Goal: Transaction & Acquisition: Subscribe to service/newsletter

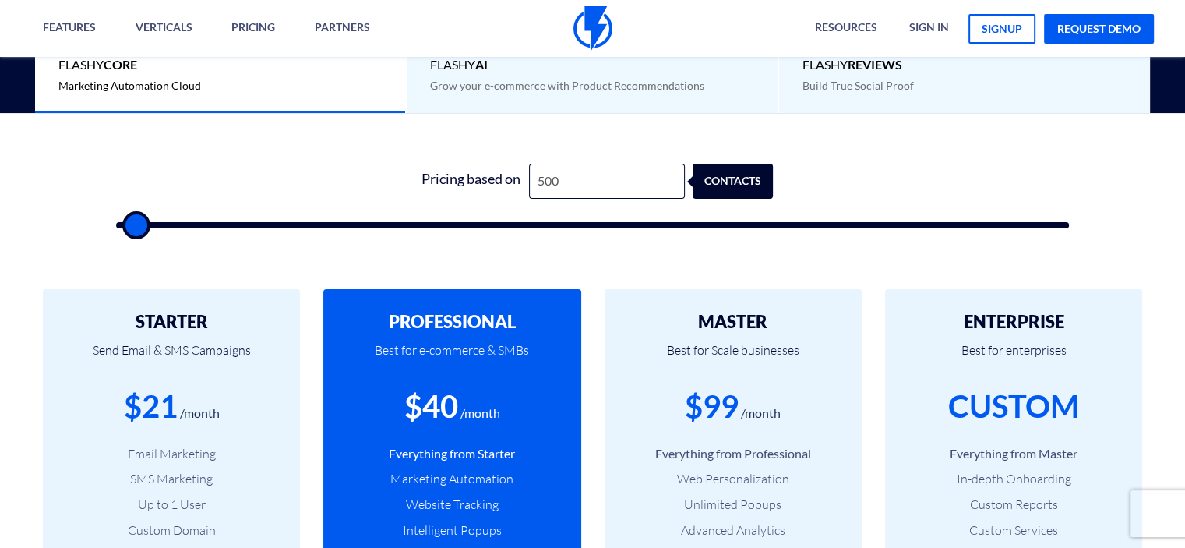
scroll to position [467, 0]
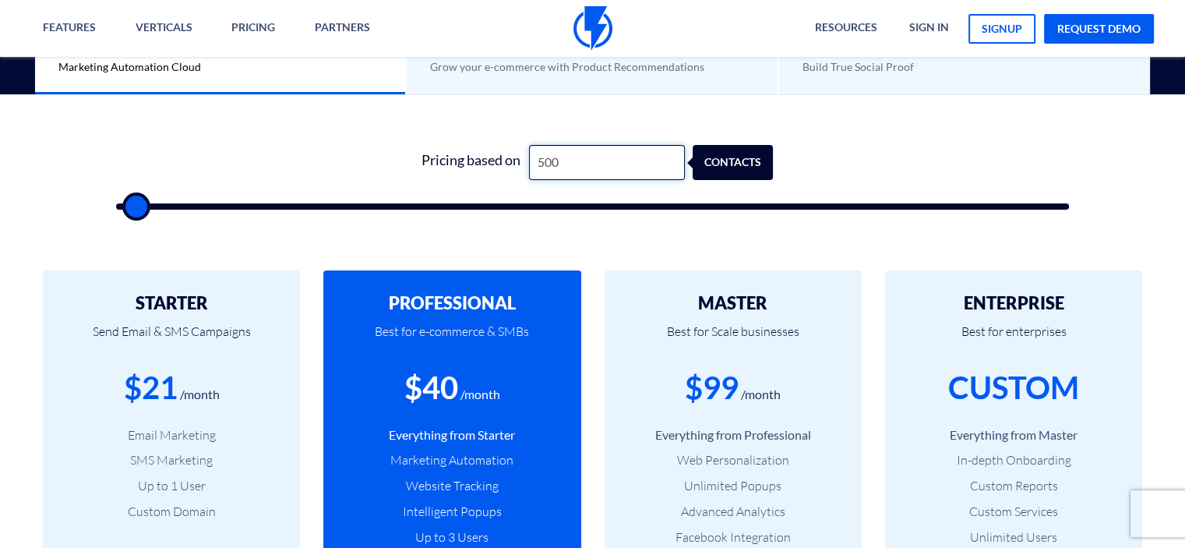
click at [546, 167] on input "500" at bounding box center [607, 162] width 156 height 35
type input "2"
type input "500"
type input "22"
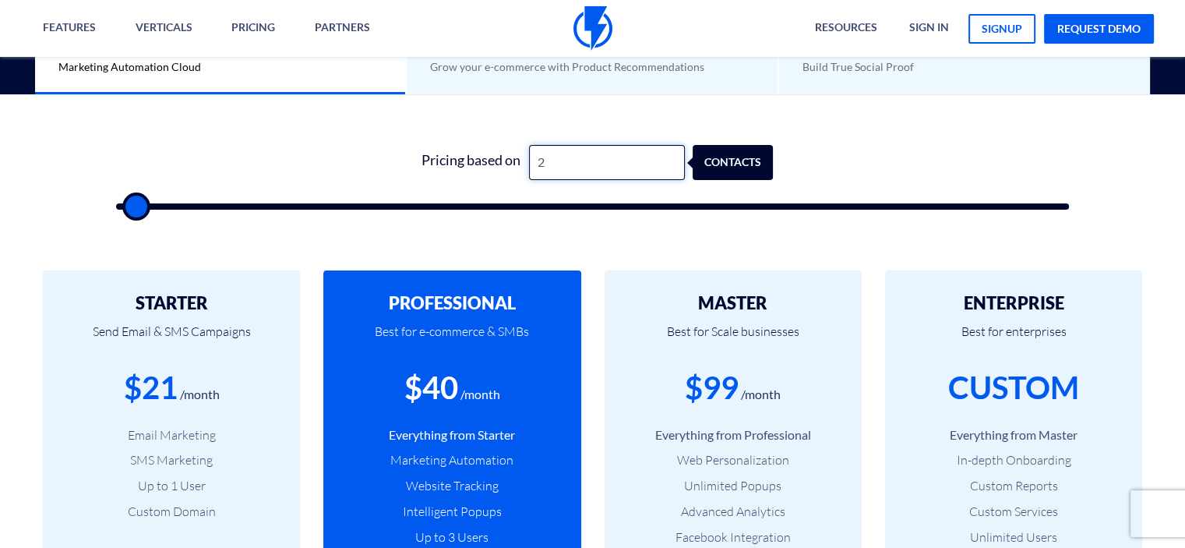
type input "500"
type input "221"
type input "500"
type input "2,218"
type input "2000"
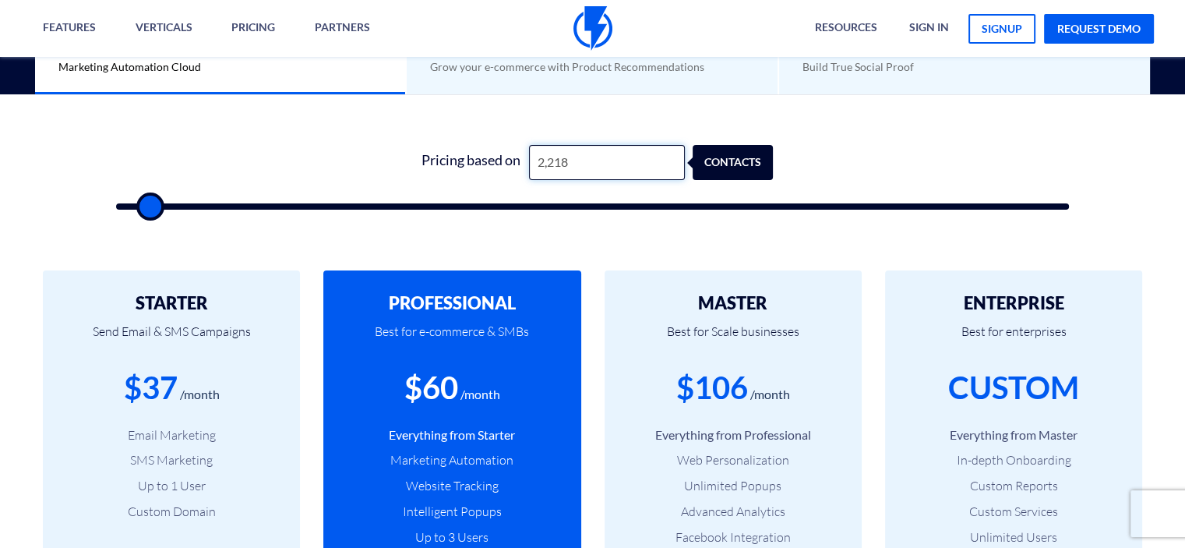
type input "221"
type input "500"
type input "22"
type input "500"
type input "2"
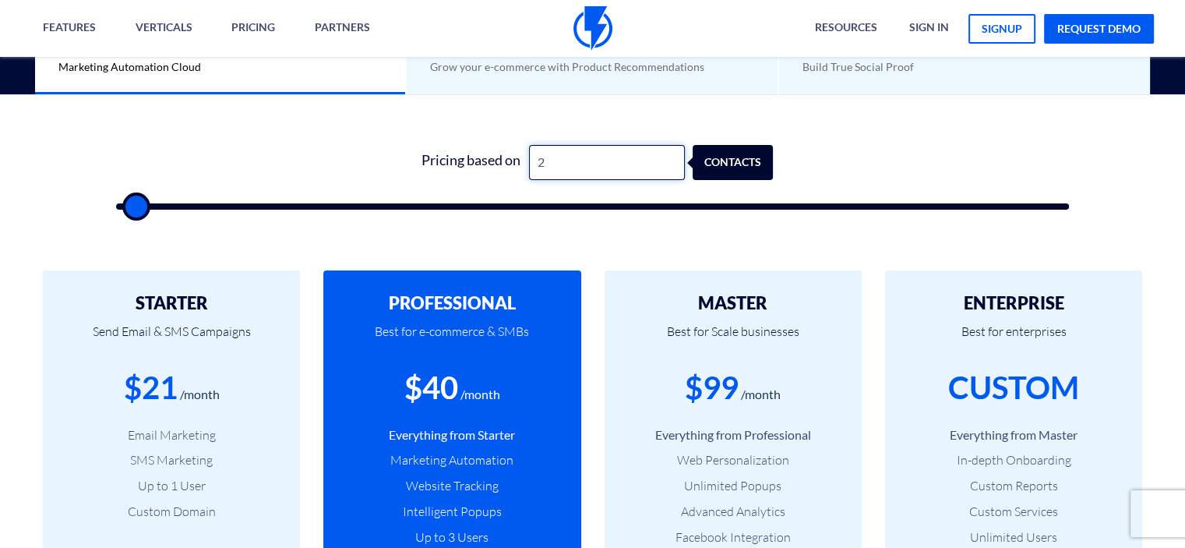
type input "500"
type input "1"
type input "500"
type input "15"
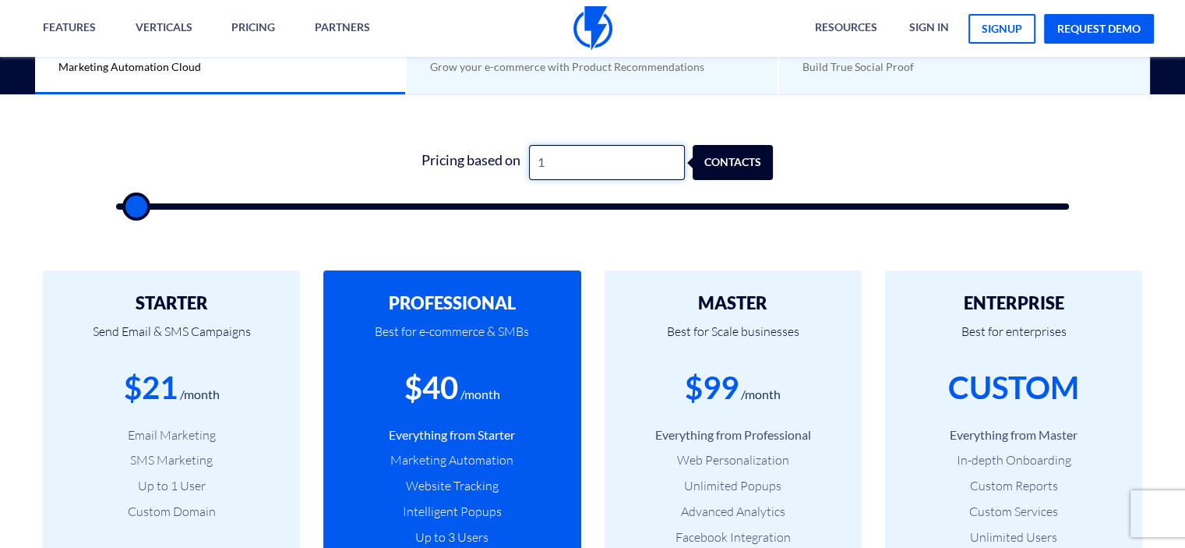
type input "500"
type input "154"
type input "500"
type input "1,542"
type input "1500"
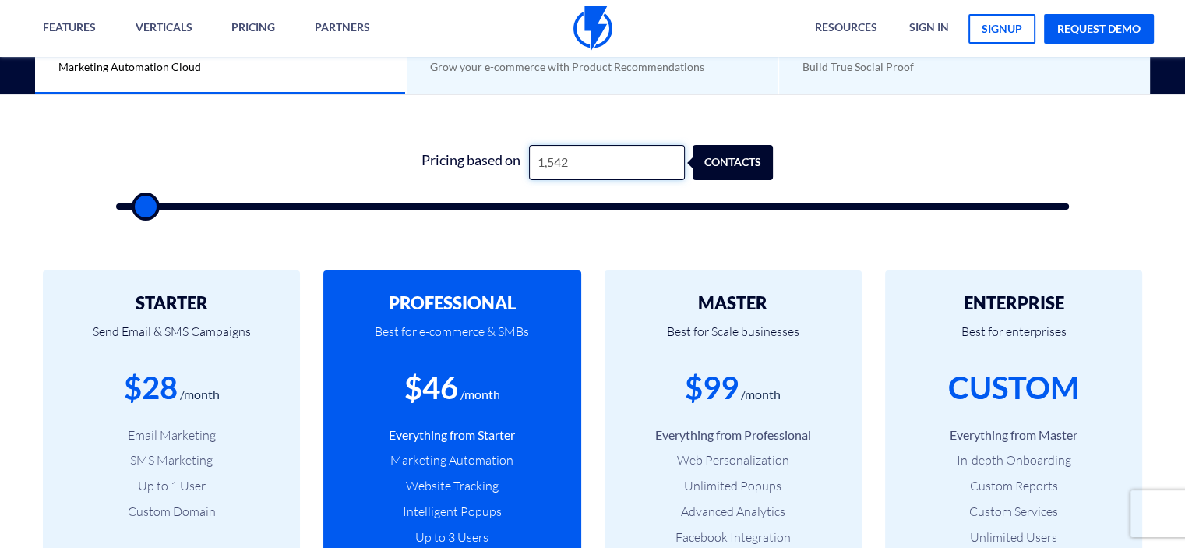
type input "154"
type input "500"
type input "15"
type input "500"
type input "150"
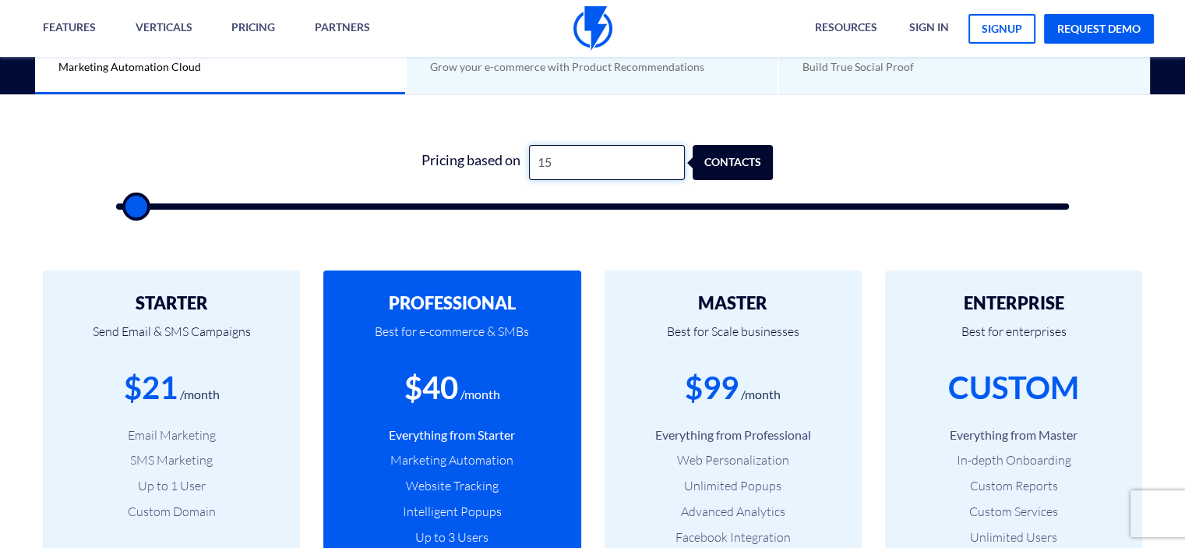
type input "500"
type input "1,500"
type input "1500"
type input "150"
type input "500"
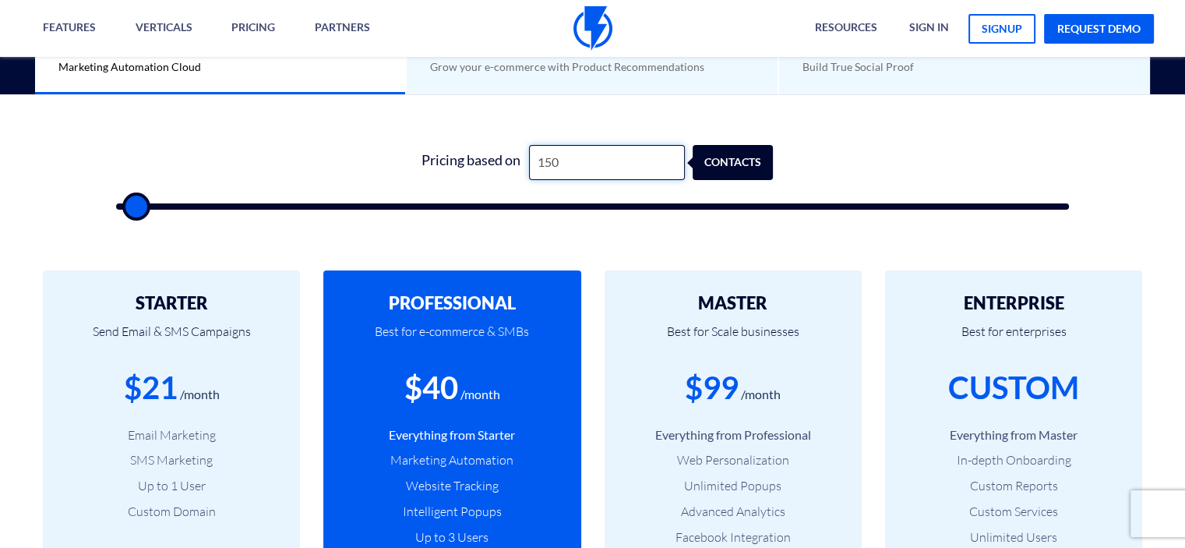
type input "15"
type input "500"
type input "1"
type input "500"
type input "14"
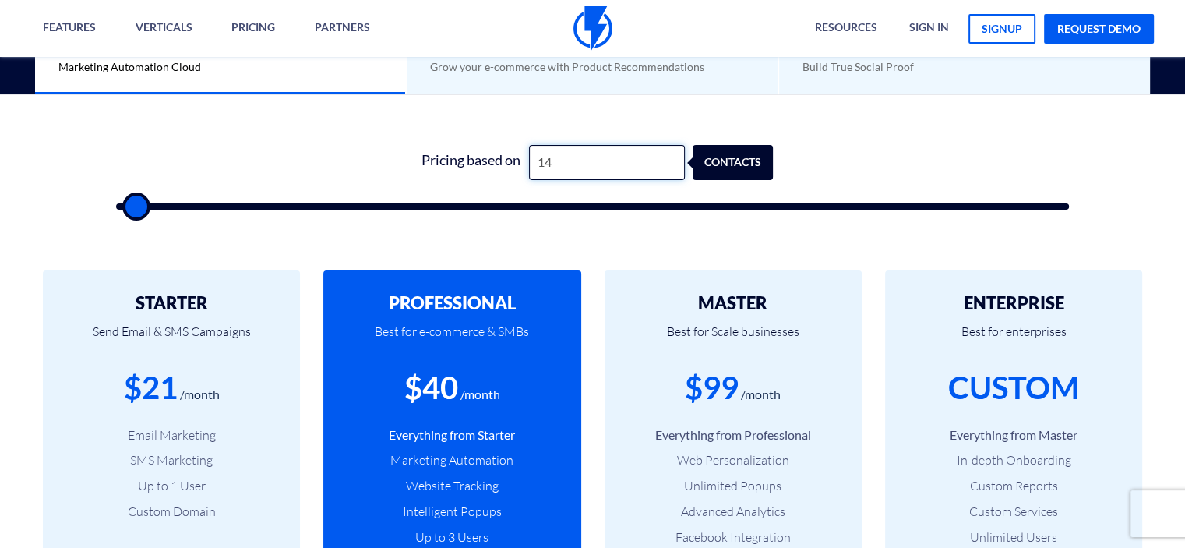
type input "500"
type input "149"
type input "500"
type input "1,499"
type input "1500"
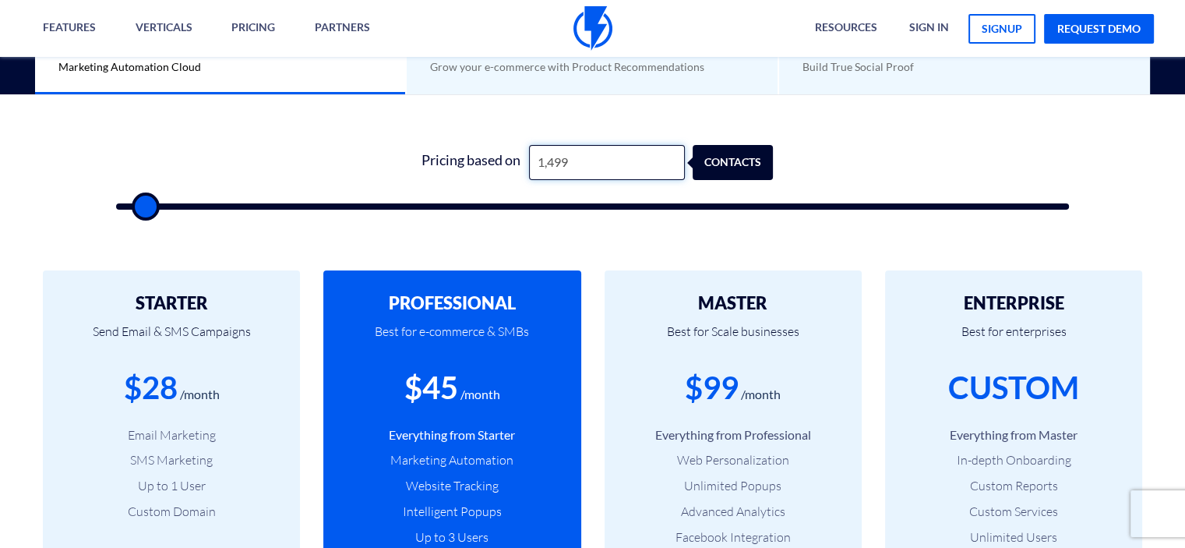
type input "149"
type input "500"
type input "14"
type input "500"
type input "1"
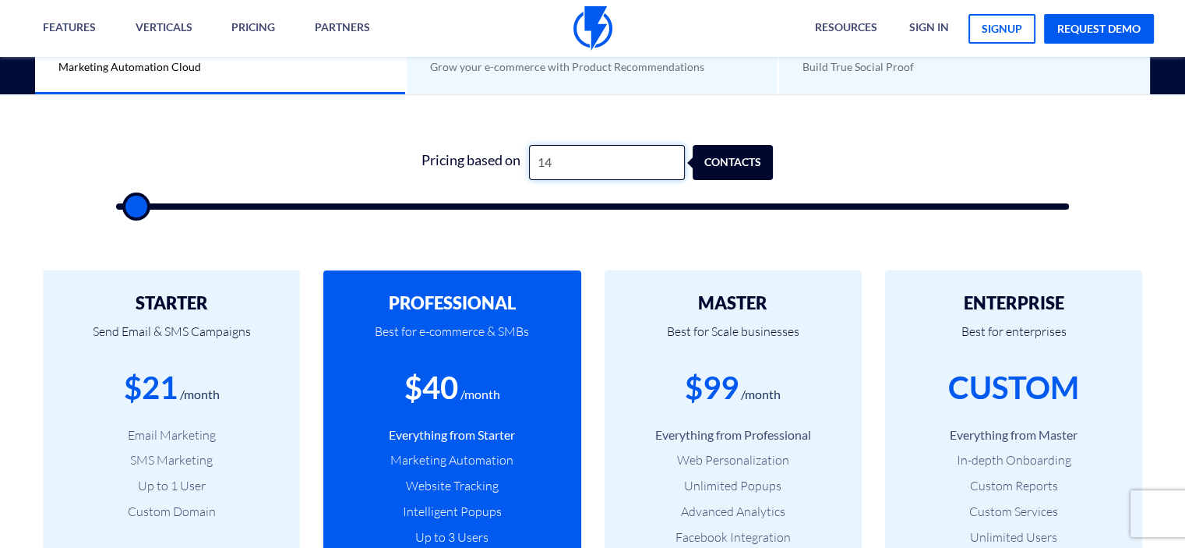
type input "500"
type input "15"
type input "500"
type input "152"
type input "500"
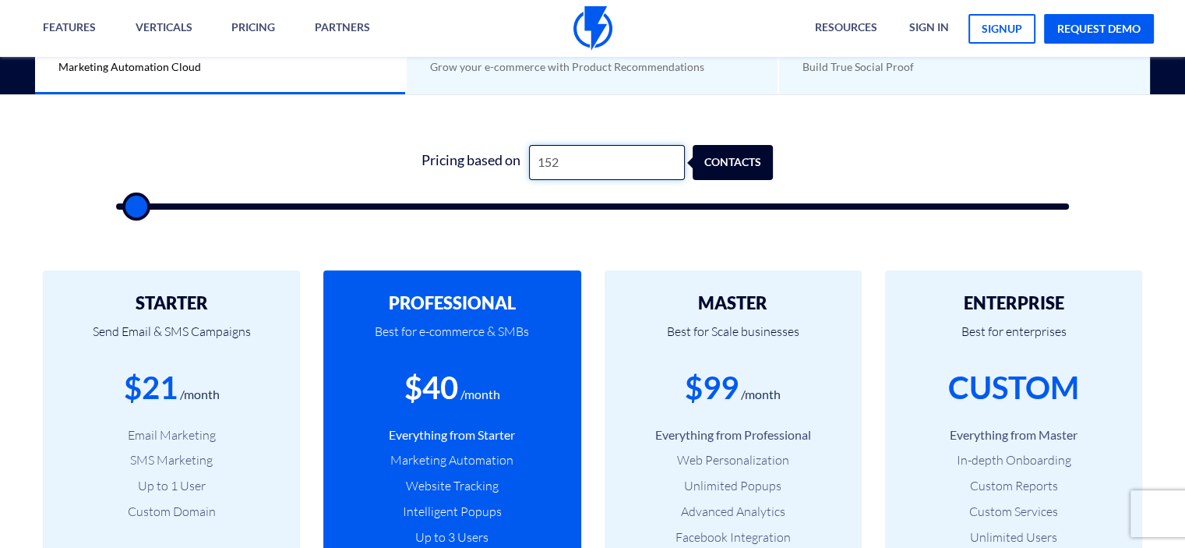
type input "15"
type input "500"
type input "154"
type input "500"
type input "1,542"
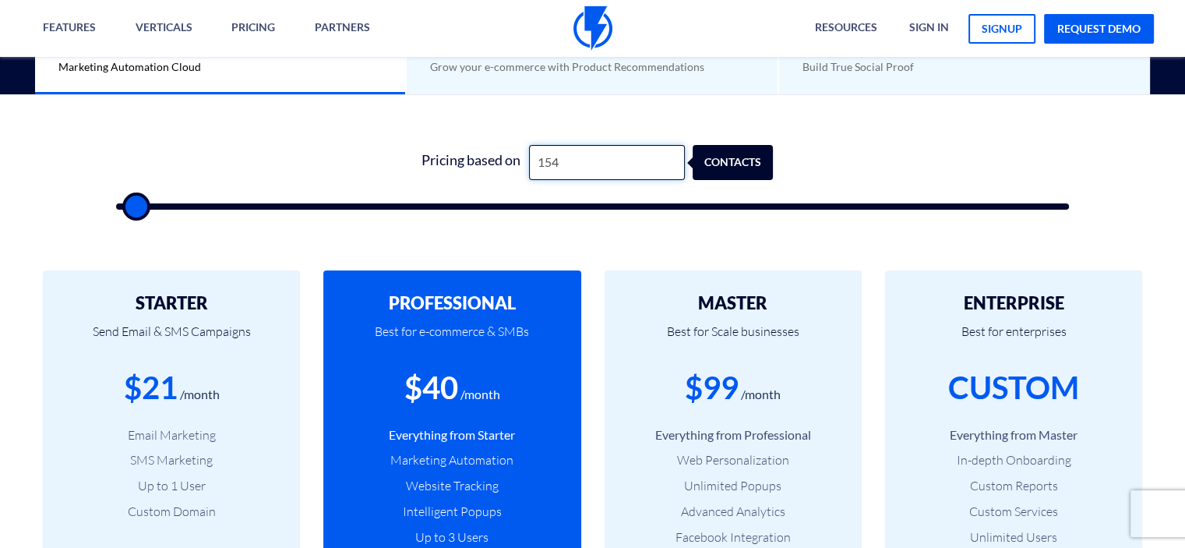
type input "1500"
type input "154"
type input "500"
type input "15"
type input "500"
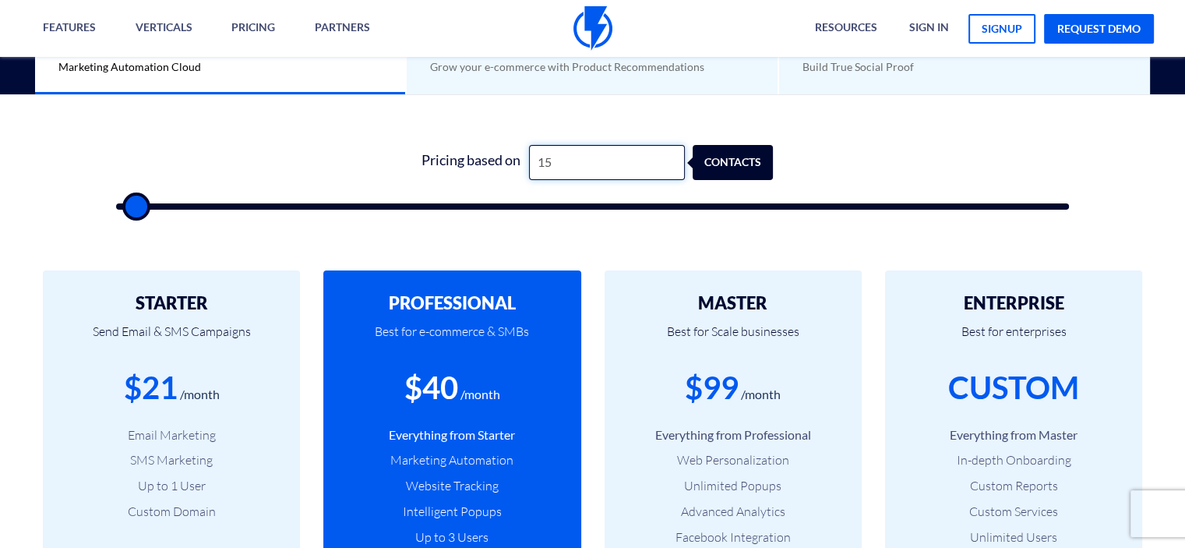
type input "1"
type input "500"
type input "2"
type input "500"
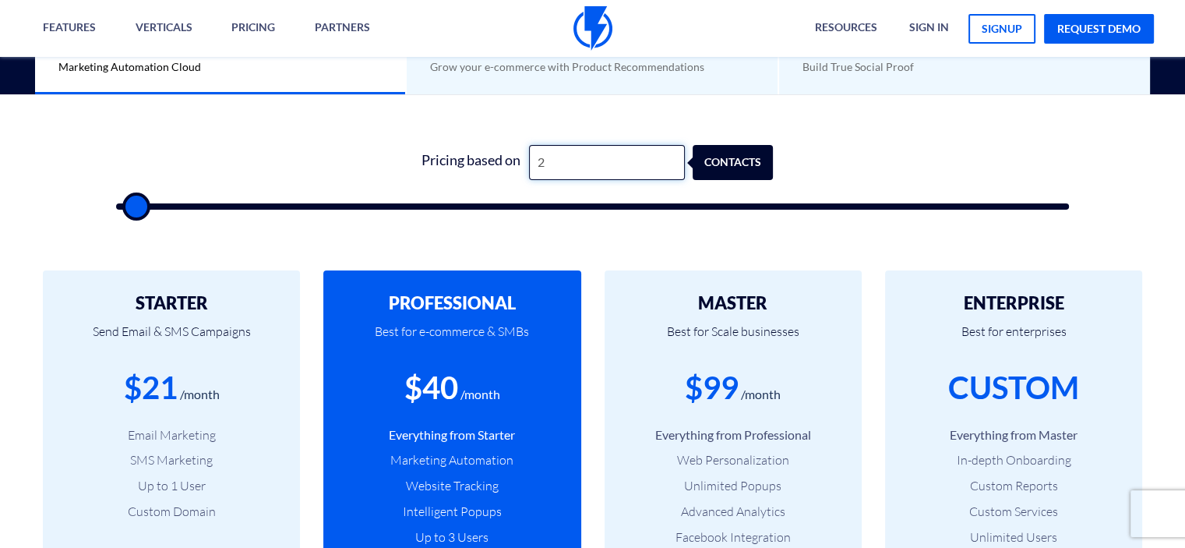
type input "22"
type input "500"
type input "221"
type input "500"
type input "2,218"
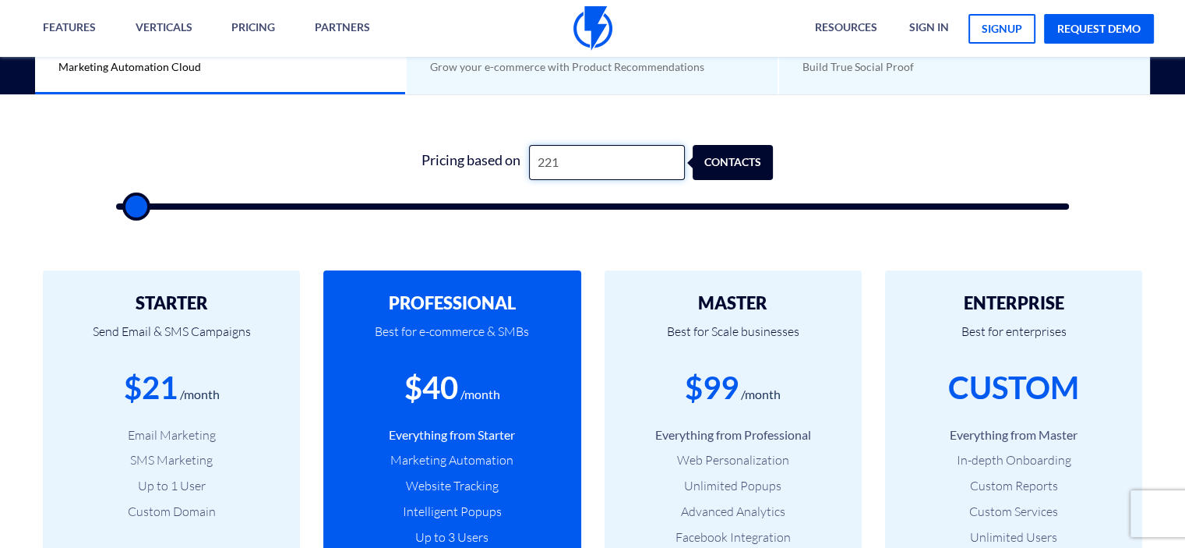
type input "2000"
type input "221"
type input "500"
type input "22"
type input "500"
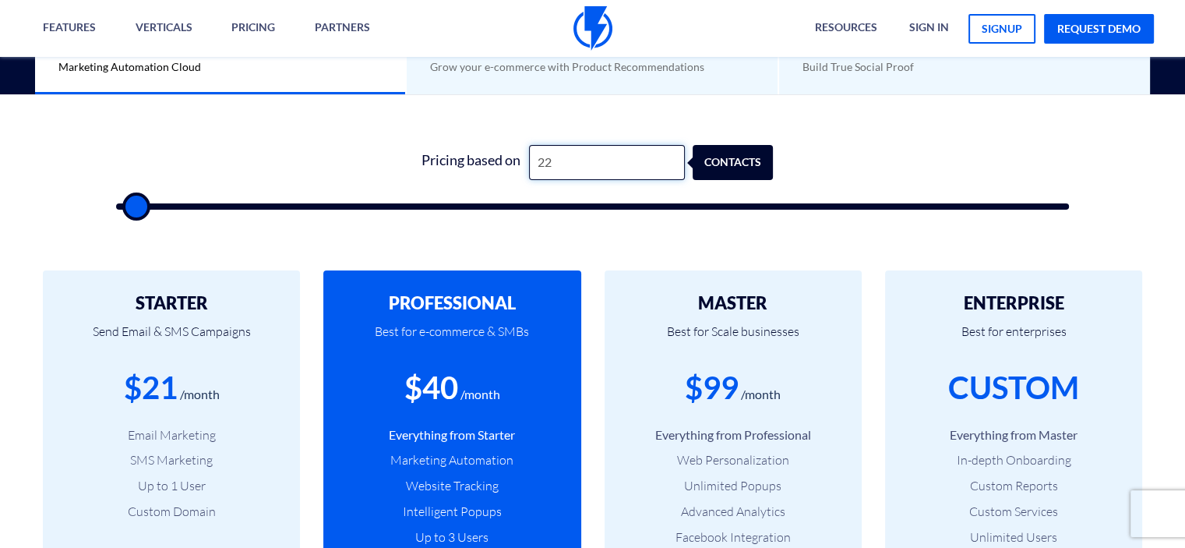
type input "2"
type input "500"
type input "1"
type input "500"
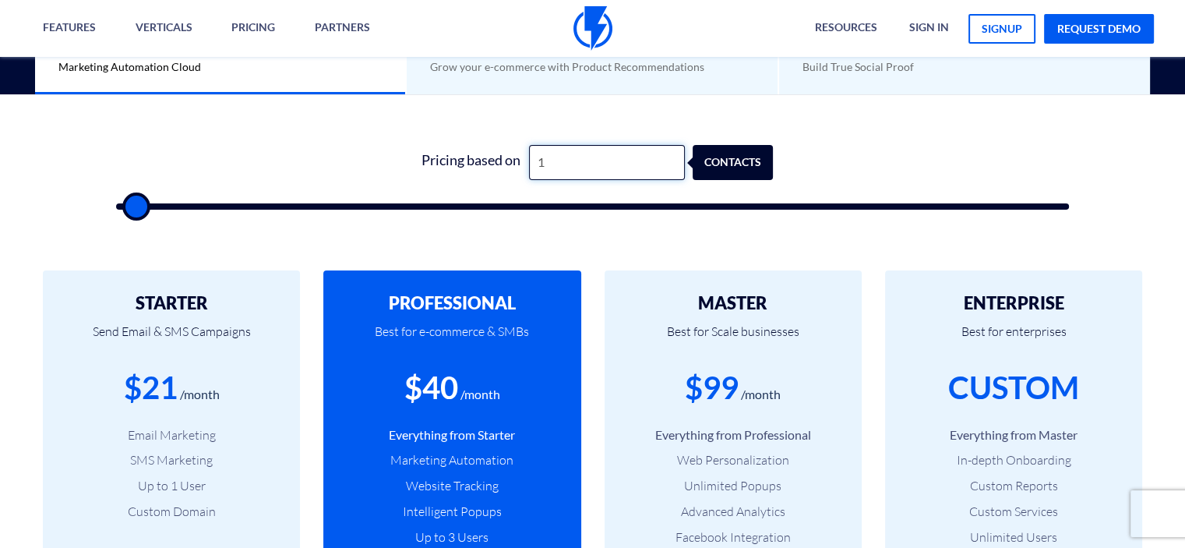
type input "15"
type input "500"
type input "154"
type input "500"
type input "1,542"
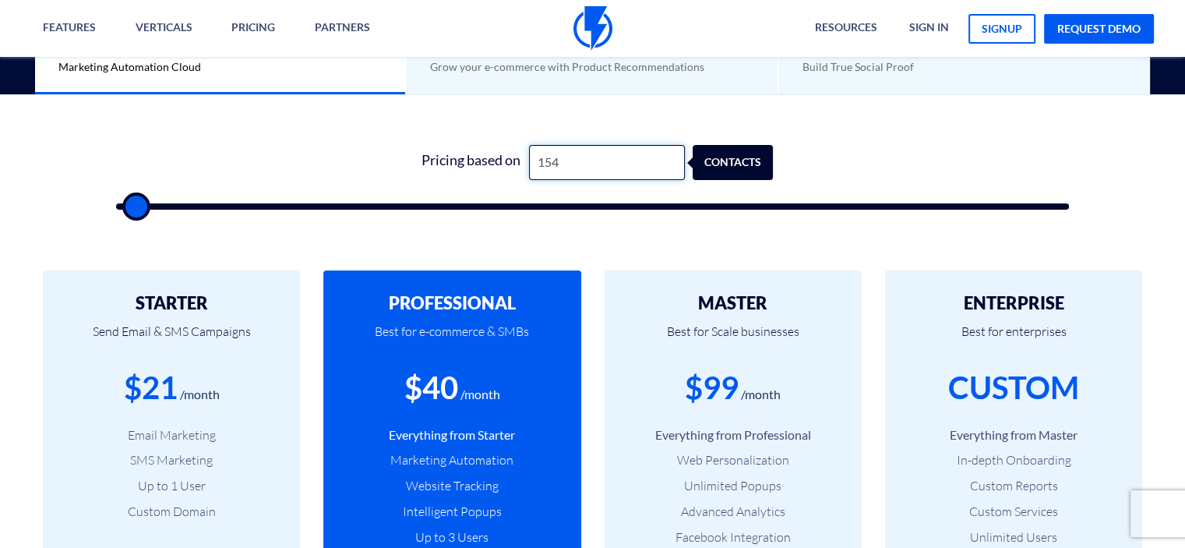
type input "1500"
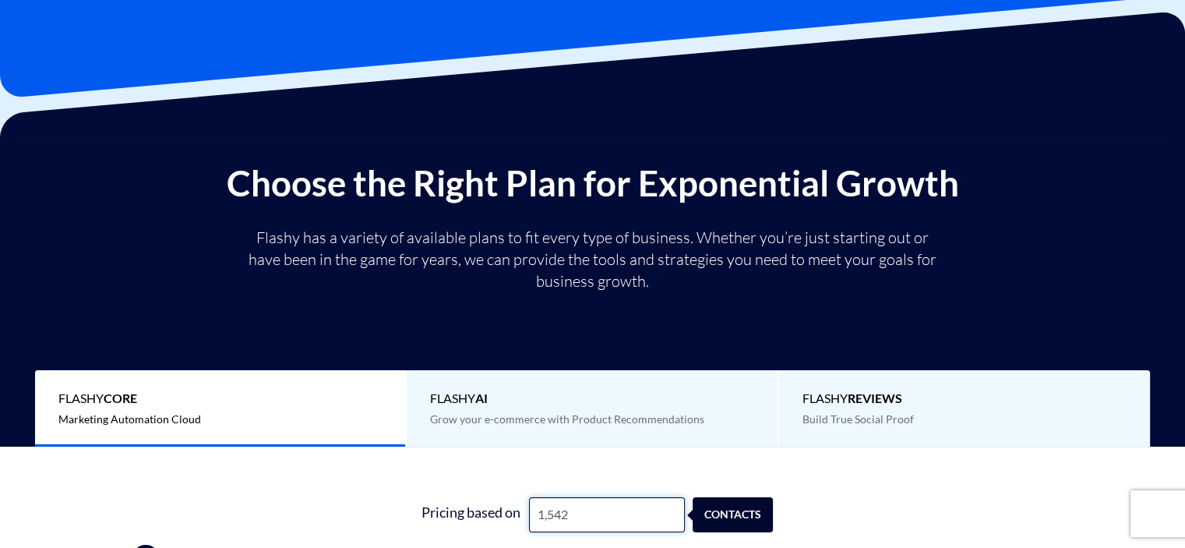
scroll to position [78, 0]
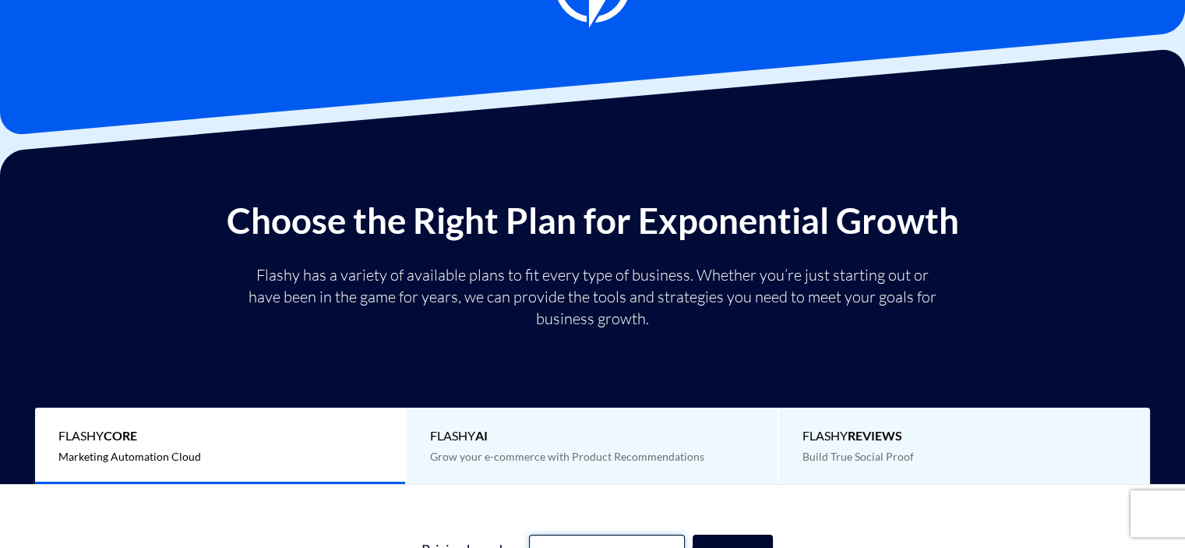
type input "1,542"
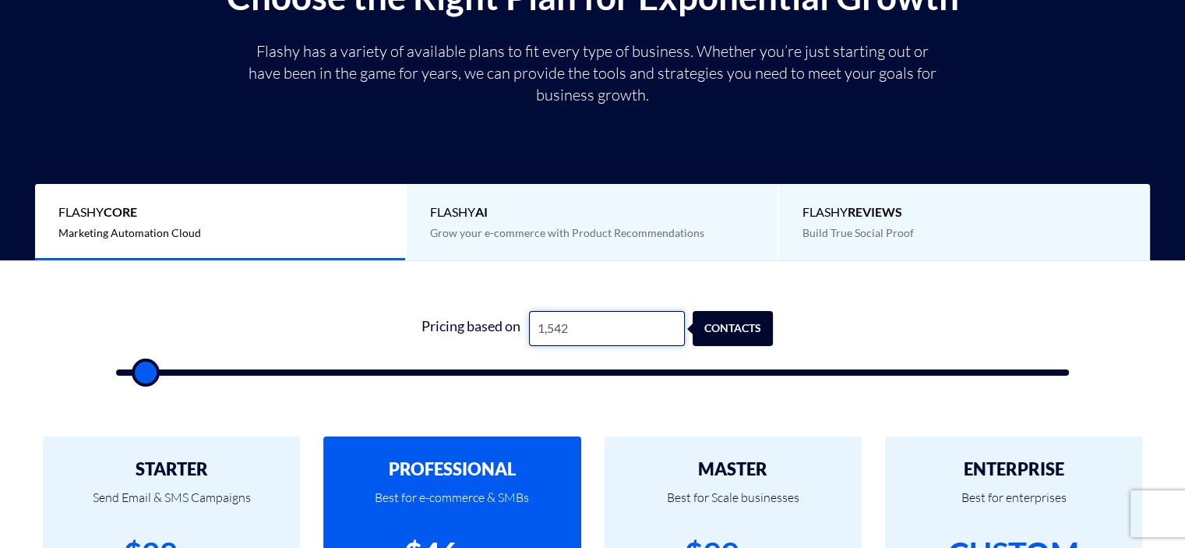
scroll to position [312, 0]
